Goal: Task Accomplishment & Management: Complete application form

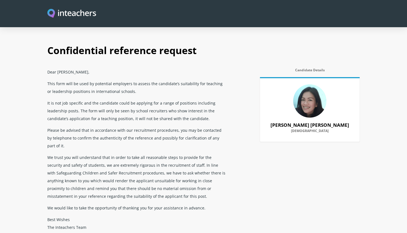
select select "2023"
select select "2025"
select select "No"
select select "Yes"
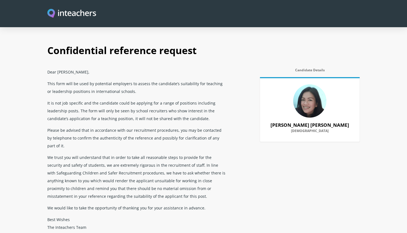
select select "No"
select select "Yes"
select select "No"
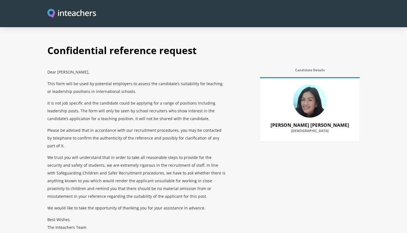
select select "No"
select select "Yes"
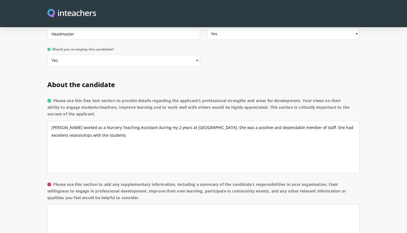
click at [56, 120] on textarea "[PERSON_NAME] worked as a Nursery Teaching Assistant during my 2 years at [GEOG…" at bounding box center [203, 146] width 312 height 53
click at [58, 120] on textarea "[PERSON_NAME] worked as a Nursery Teaching Assistant during my 2 years at [GEOG…" at bounding box center [203, 146] width 312 height 53
click at [112, 120] on textarea "[PERSON_NAME] worked as a Nursery Teaching Assistant during my 2 years at [GEOG…" at bounding box center [203, 146] width 312 height 53
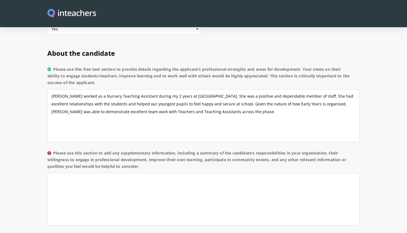
scroll to position [402, 0]
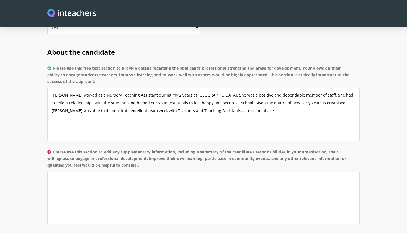
type textarea "[PERSON_NAME] worked as a Nursery Teaching Assistant during my 2 years at [GEOG…"
click at [76, 171] on textarea "Please use this section to add any supplementary information, including a summa…" at bounding box center [203, 197] width 312 height 53
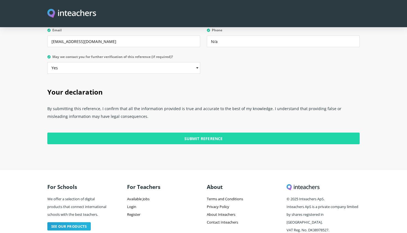
scroll to position [1369, 0]
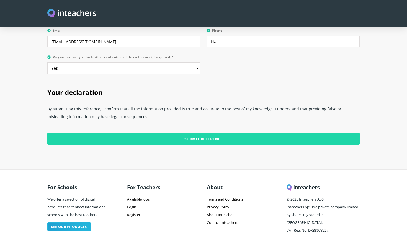
type textarea "[PERSON_NAME] was an active participant in meetings for her Phase, teaching Ass…"
click at [202, 133] on input "Submit Reference" at bounding box center [203, 139] width 312 height 12
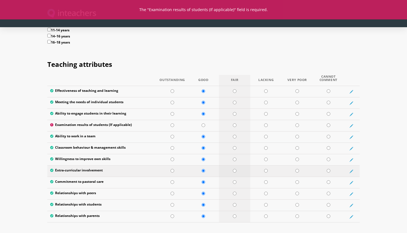
scroll to position [698, 0]
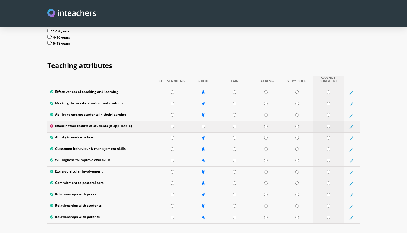
click at [328, 124] on input "radio" at bounding box center [329, 126] width 4 height 4
radio input "true"
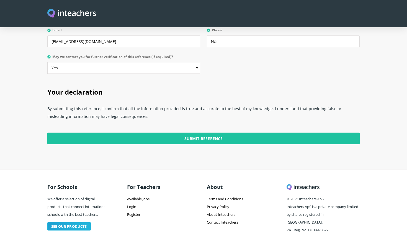
scroll to position [1369, 0]
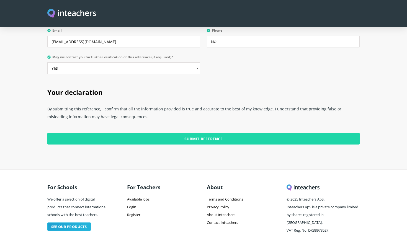
click at [199, 133] on input "Submit Reference" at bounding box center [203, 139] width 312 height 12
